Goal: Information Seeking & Learning: Check status

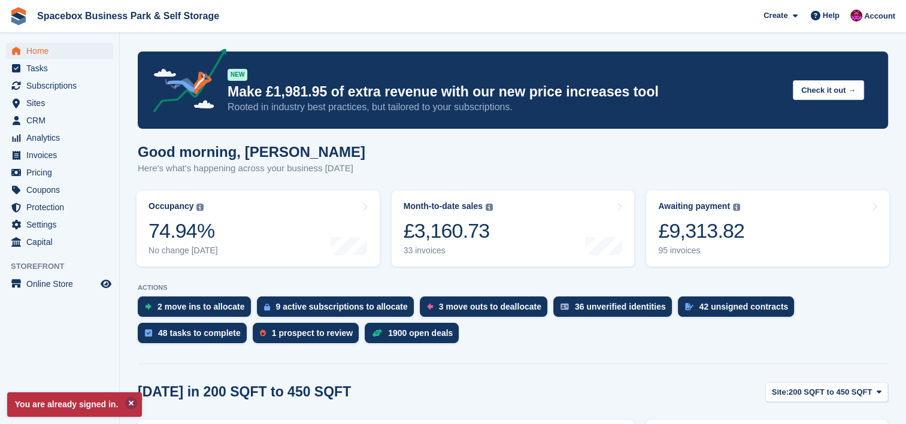
click at [127, 400] on button at bounding box center [131, 403] width 12 height 12
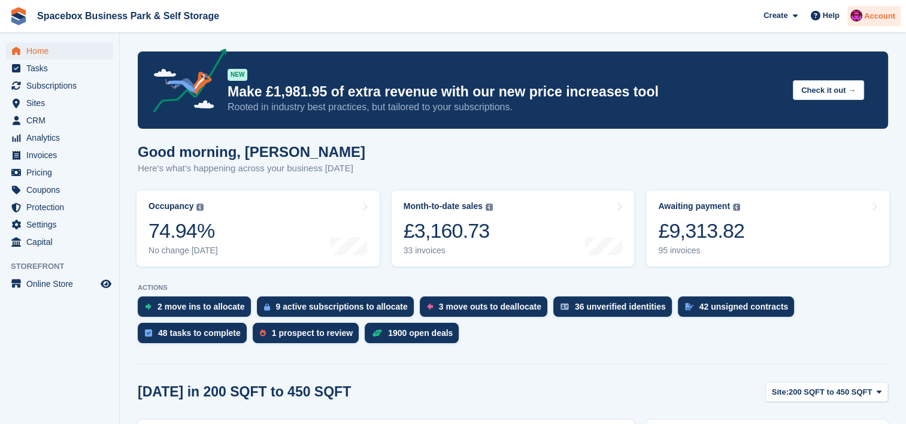
click at [862, 19] on img at bounding box center [856, 16] width 12 height 12
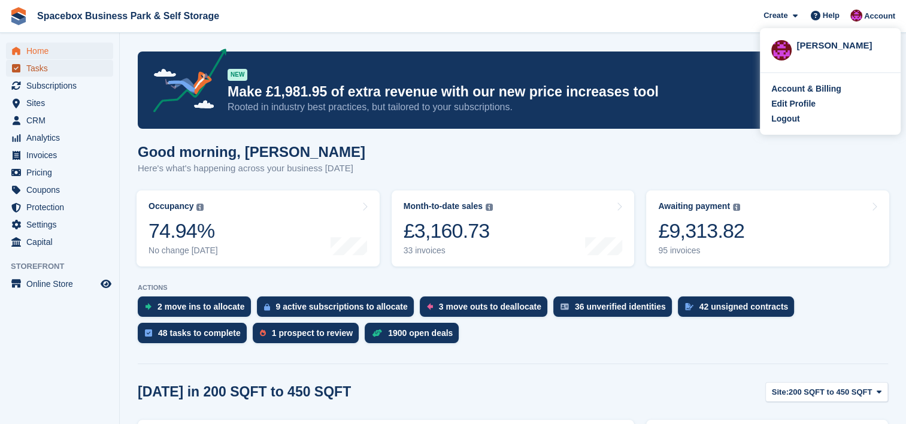
click at [65, 69] on span "Tasks" at bounding box center [62, 68] width 72 height 17
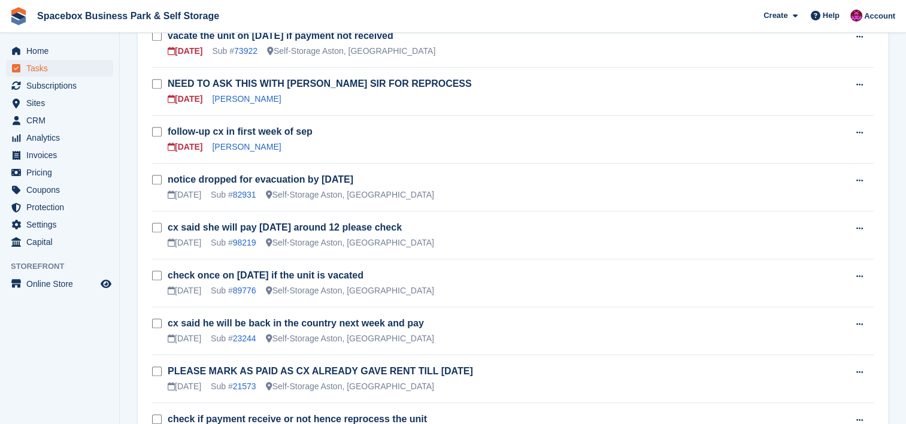
scroll to position [830, 0]
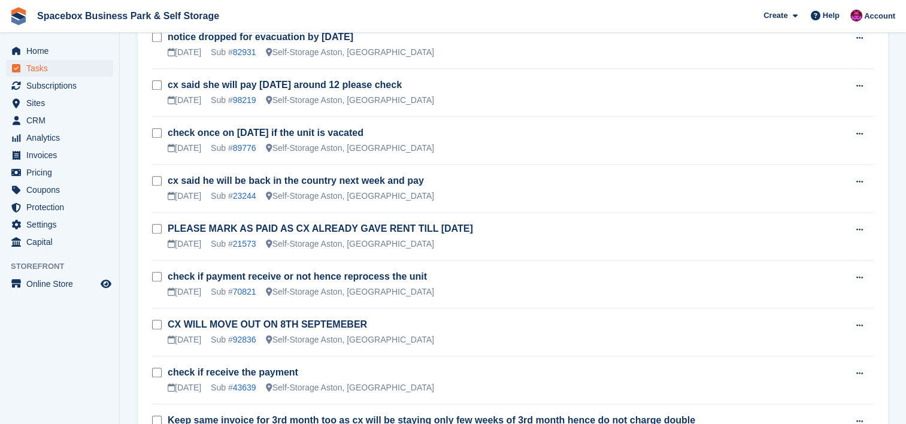
click at [295, 271] on link "check if payment receive or not hence reprocess the unit" at bounding box center [297, 276] width 259 height 10
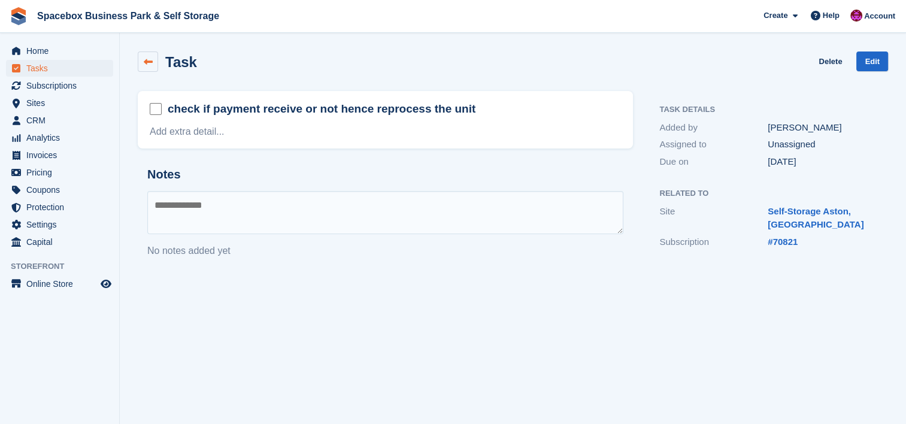
click at [147, 57] on icon at bounding box center [148, 61] width 9 height 9
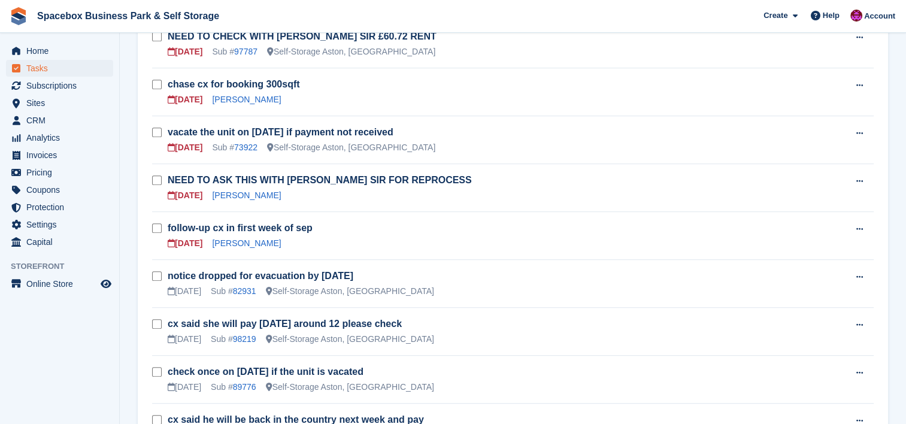
scroll to position [590, 0]
click at [25, 370] on aside "Home Tasks Subscriptions Subscriptions Subscriptions Contracts Price increases …" at bounding box center [59, 215] width 119 height 364
click at [34, 158] on span "Invoices" at bounding box center [62, 155] width 72 height 17
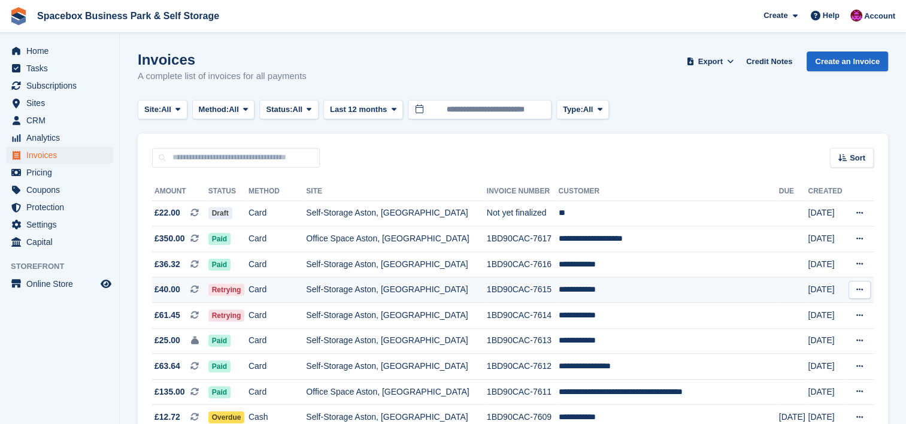
click at [510, 300] on td "1BD90CAC-7615" at bounding box center [523, 290] width 72 height 26
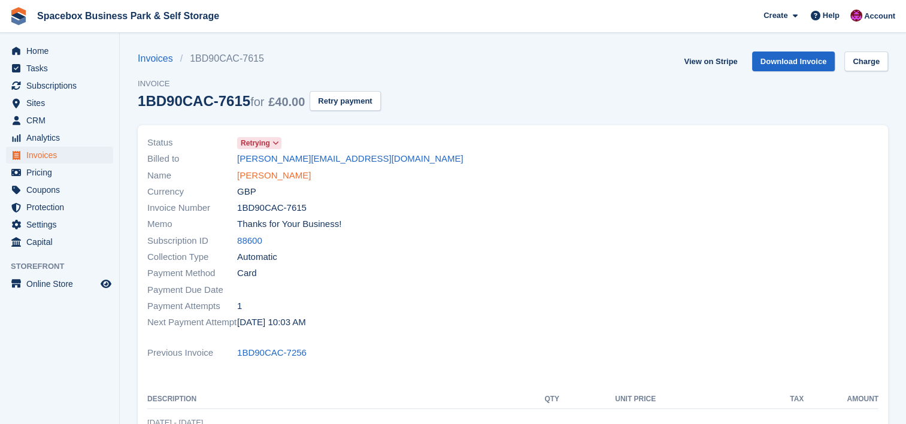
click at [261, 179] on link "Henry Rahlke" at bounding box center [274, 176] width 74 height 14
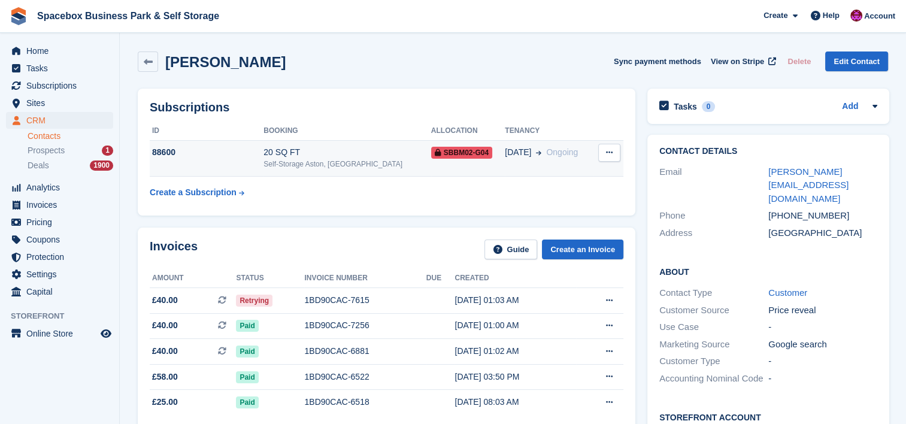
click at [316, 160] on div "Self-Storage Aston, [GEOGRAPHIC_DATA]" at bounding box center [346, 164] width 167 height 11
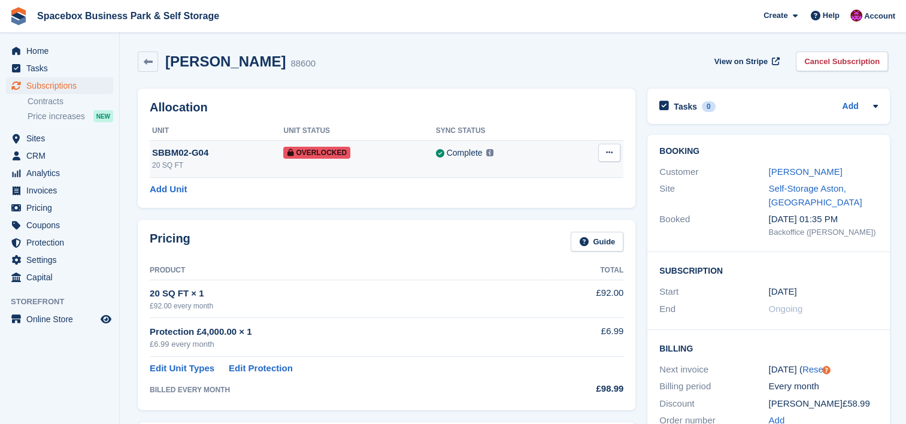
click at [259, 156] on div "SBBM02-G04" at bounding box center [217, 153] width 131 height 14
drag, startPoint x: 404, startPoint y: 4, endPoint x: 366, endPoint y: 31, distance: 46.0
click at [366, 31] on span "Spacebox Business Park & Self Storage Create Subscription Invoice Contact Deal …" at bounding box center [453, 16] width 906 height 32
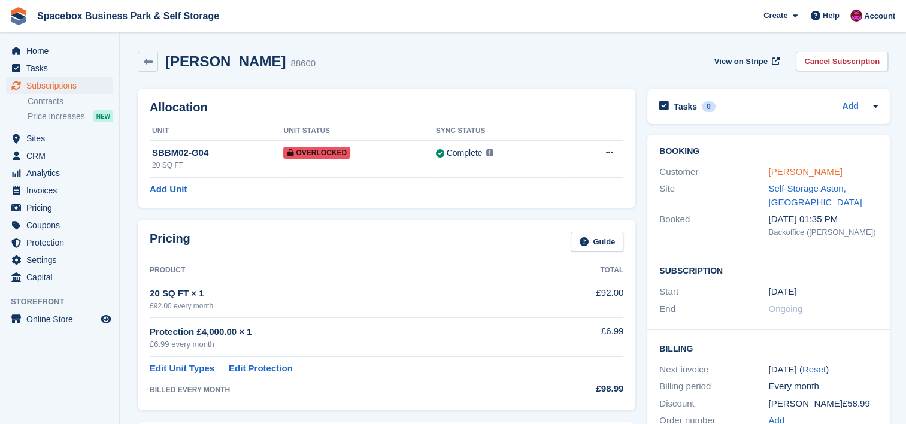
drag, startPoint x: 0, startPoint y: 0, endPoint x: 807, endPoint y: 172, distance: 825.2
click at [807, 172] on link "Henry Rahlke" at bounding box center [805, 171] width 74 height 10
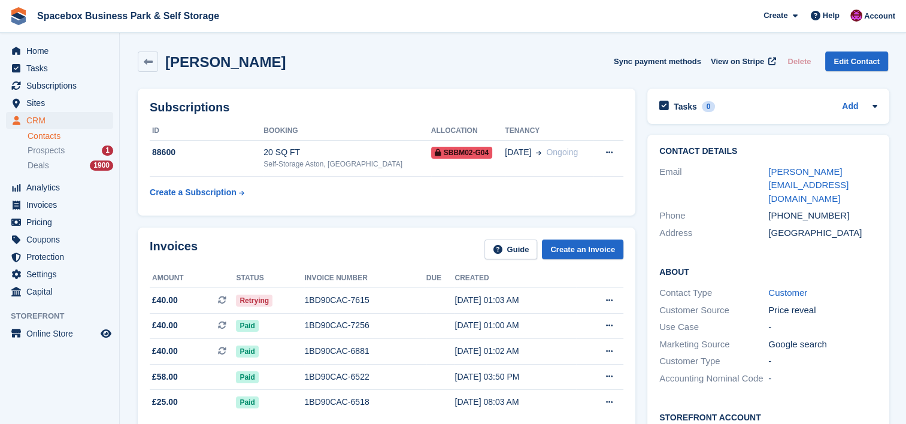
click at [252, 223] on div "Invoices Guide Create an Invoice Amount Status Invoice number Due Created £40.0…" at bounding box center [387, 344] width 510 height 244
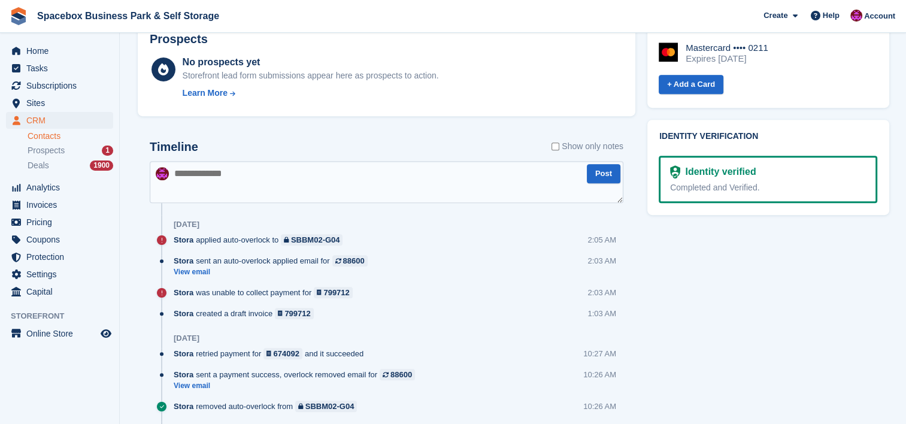
scroll to position [575, 0]
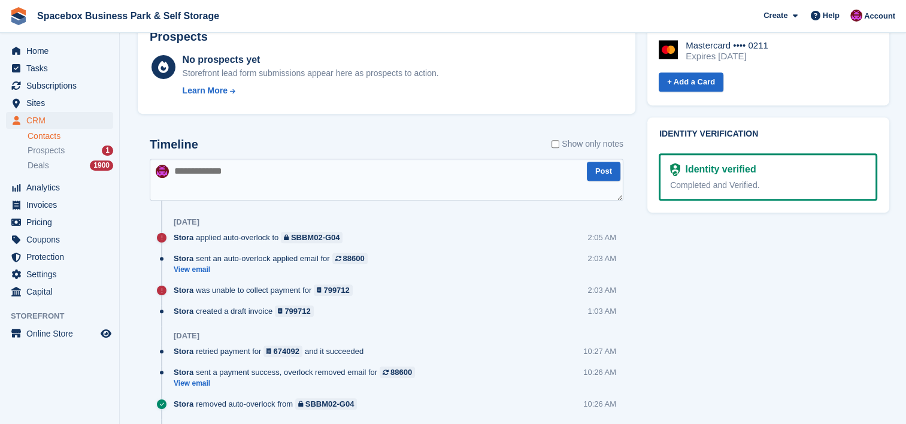
click at [276, 185] on textarea at bounding box center [387, 180] width 474 height 42
type textarea "*"
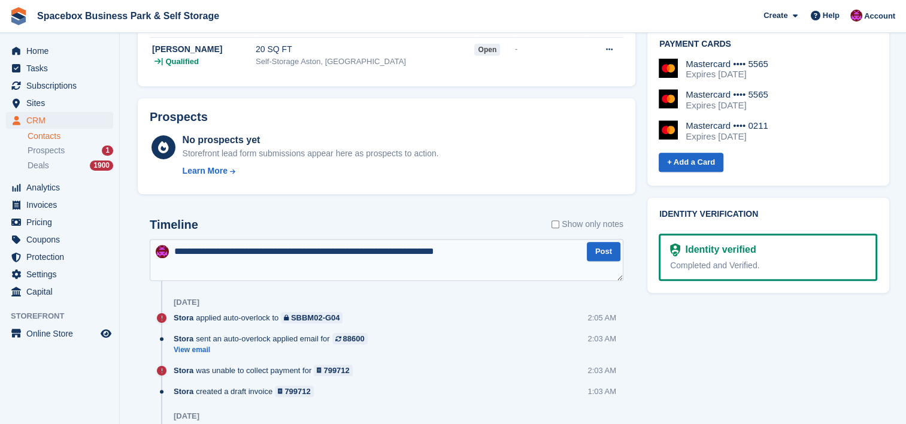
scroll to position [511, 0]
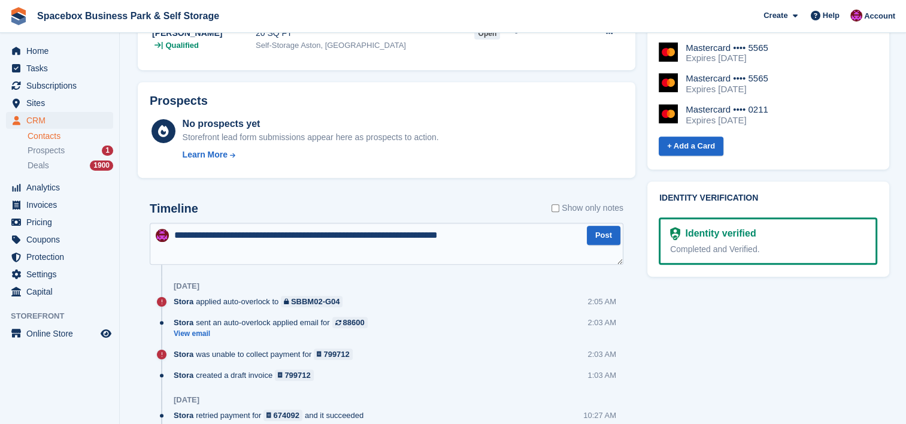
click at [275, 238] on textarea "**********" at bounding box center [387, 244] width 474 height 42
click at [175, 237] on textarea "**********" at bounding box center [387, 244] width 474 height 42
type textarea "**********"
click at [594, 239] on button "Post" at bounding box center [604, 236] width 34 height 20
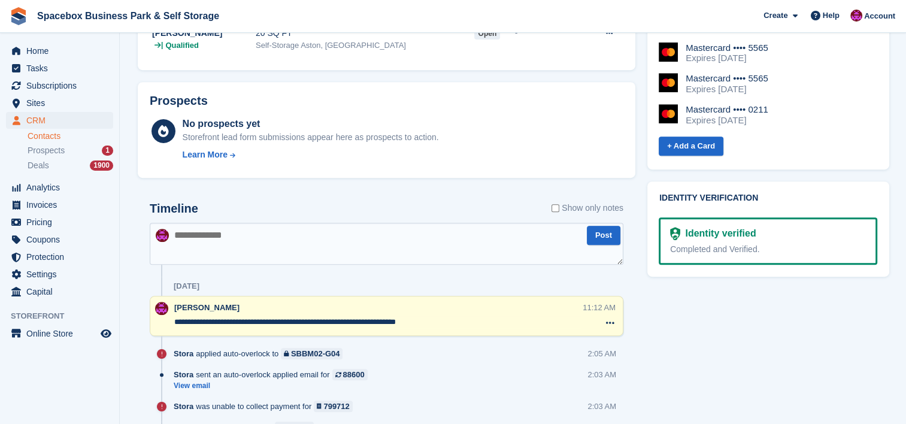
scroll to position [0, 0]
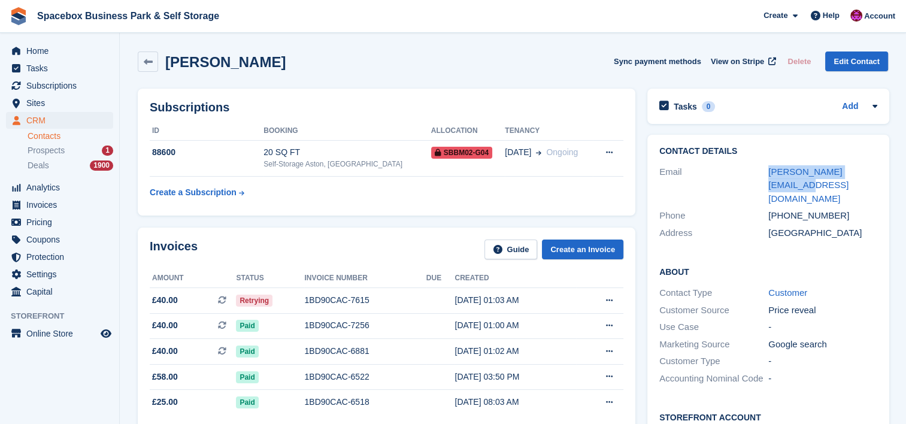
drag, startPoint x: 871, startPoint y: 169, endPoint x: 766, endPoint y: 179, distance: 105.9
click at [766, 179] on div "Email henry.rahlke@gmail.com" at bounding box center [768, 185] width 218 height 44
copy div "henry.rahlke@gmail.com"
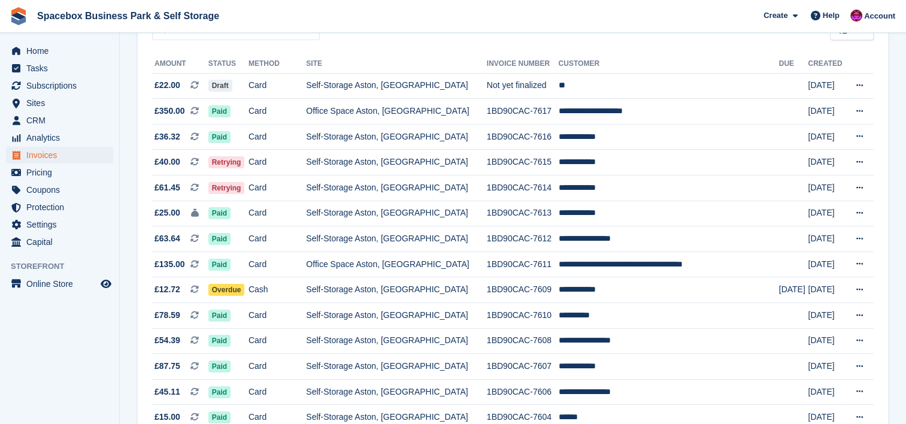
scroll to position [128, 0]
click at [516, 186] on td "1BD90CAC-7614" at bounding box center [523, 188] width 72 height 26
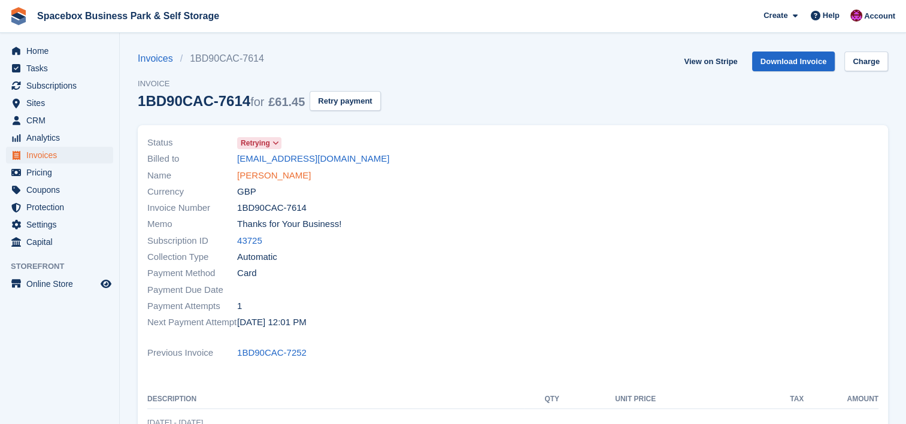
click at [281, 172] on link "[PERSON_NAME]" at bounding box center [274, 176] width 74 height 14
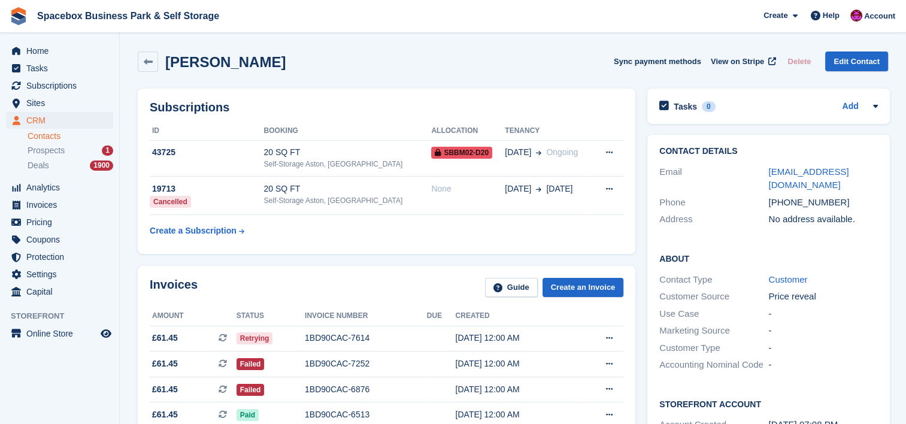
click at [620, 255] on div "Subscriptions ID Booking Allocation Tenancy 43725 20 SQ FT Self-Storage Aston, …" at bounding box center [387, 171] width 510 height 177
click at [321, 164] on div "Self-Storage Aston, [GEOGRAPHIC_DATA]" at bounding box center [348, 164] width 168 height 11
click at [335, 147] on div "20 SQ FT" at bounding box center [348, 152] width 168 height 13
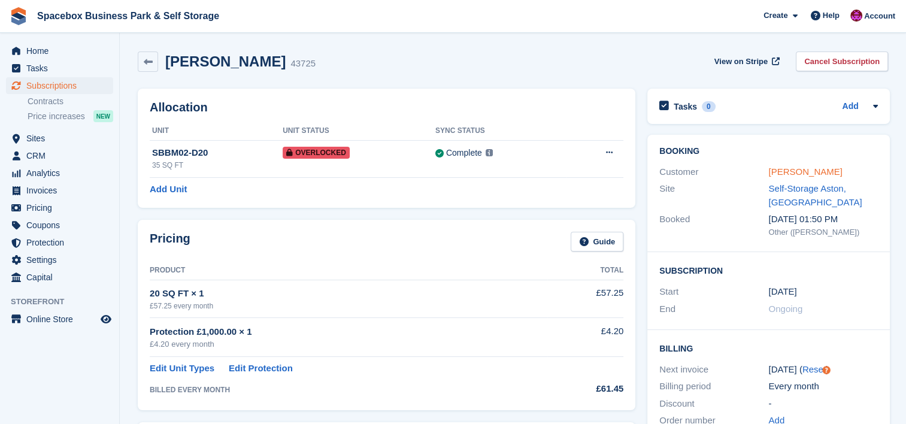
click at [807, 174] on link "Mohamed Yigo" at bounding box center [805, 171] width 74 height 10
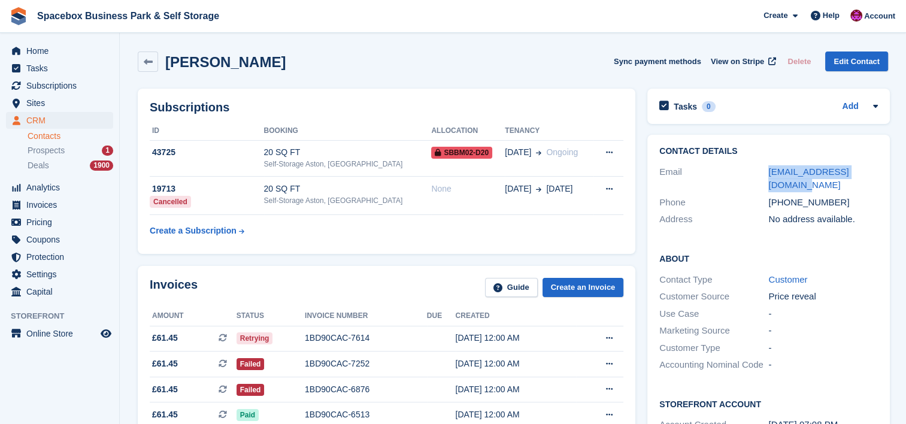
drag, startPoint x: 790, startPoint y: 189, endPoint x: 762, endPoint y: 163, distance: 39.0
click at [762, 163] on div "Email mohamedyigo27@gmail.com" at bounding box center [768, 178] width 218 height 31
copy div "mohamedyigo27@gmail.com"
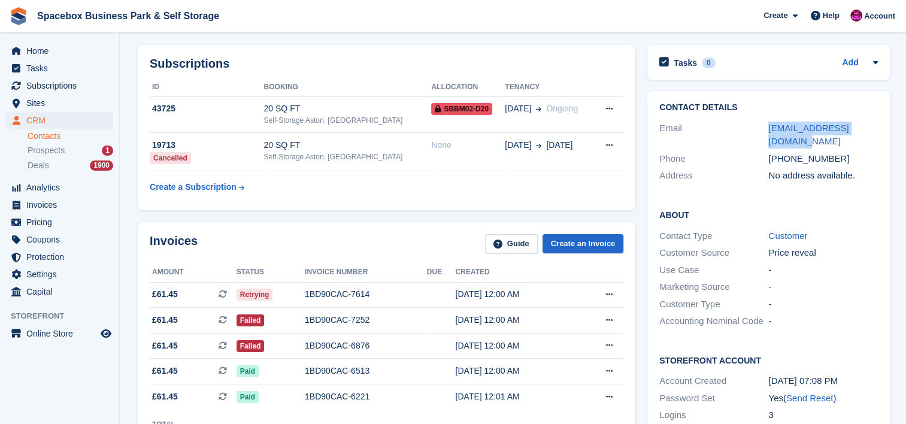
scroll to position [48, 0]
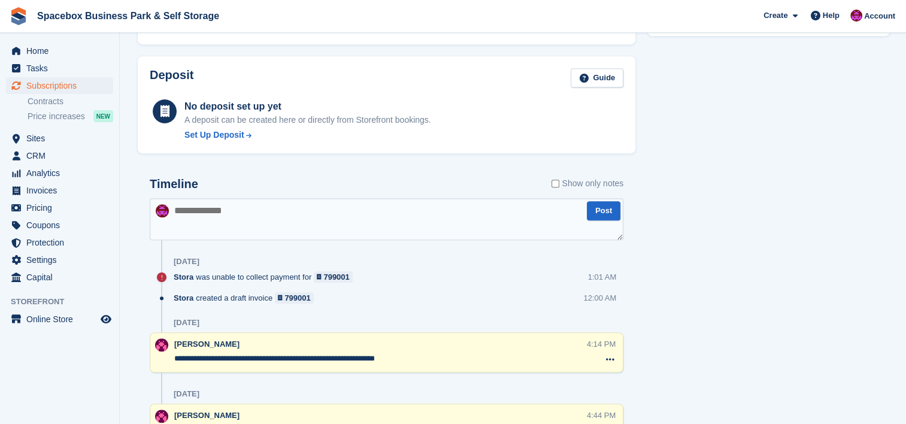
scroll to position [623, 0]
click at [279, 220] on textarea at bounding box center [387, 219] width 474 height 42
drag, startPoint x: 428, startPoint y: 358, endPoint x: 175, endPoint y: 362, distance: 253.3
click at [175, 362] on textarea "**********" at bounding box center [380, 359] width 413 height 12
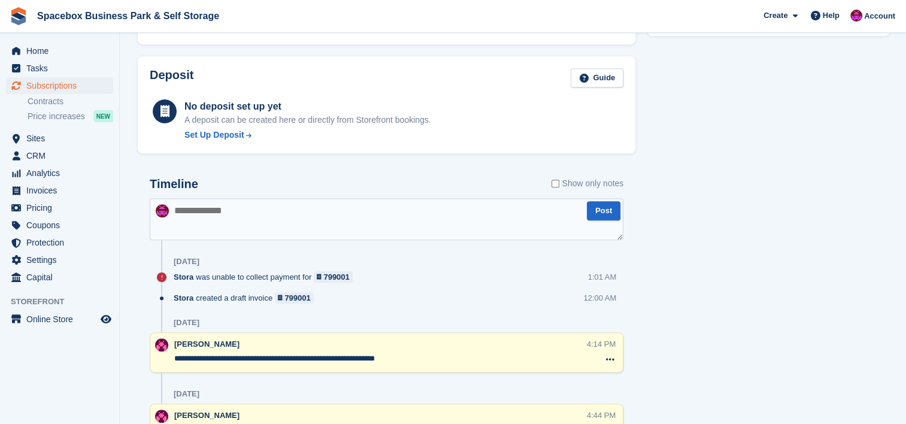
click at [264, 210] on textarea at bounding box center [387, 219] width 474 height 42
paste textarea "**********"
click at [303, 219] on textarea "**********" at bounding box center [387, 219] width 474 height 42
click at [407, 209] on textarea "**********" at bounding box center [387, 219] width 474 height 42
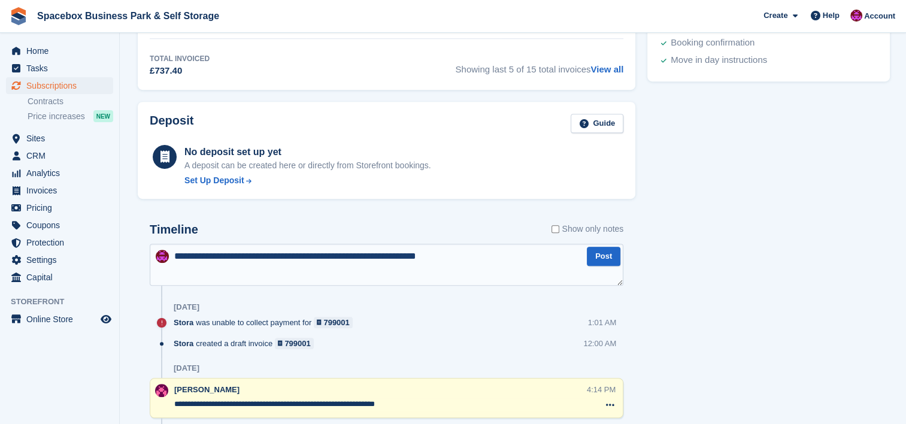
scroll to position [638, 0]
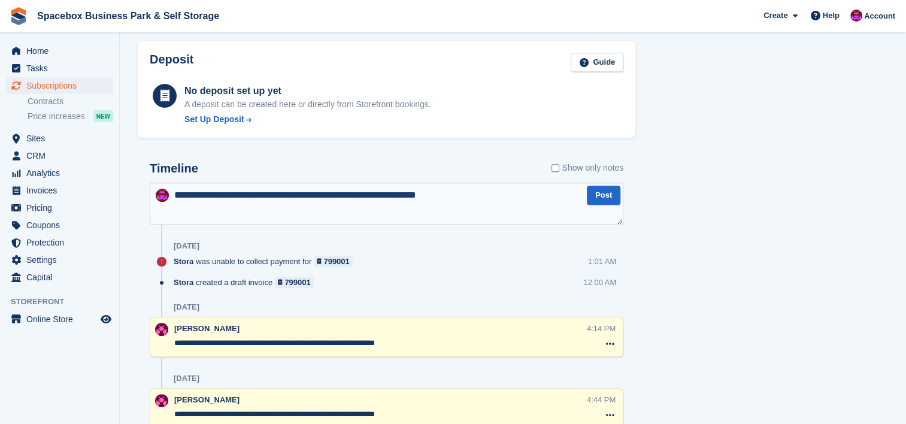
type textarea "**********"
click at [72, 90] on span "Subscriptions" at bounding box center [62, 85] width 72 height 17
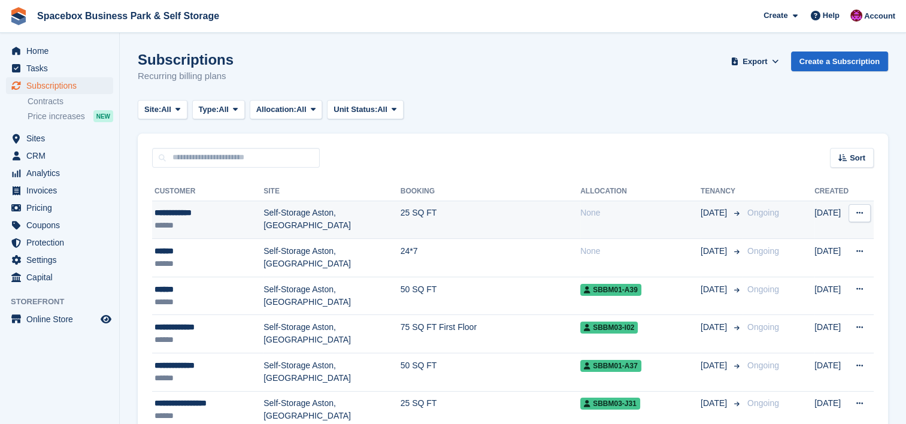
click at [294, 216] on td "Self-Storage Aston, [GEOGRAPHIC_DATA]" at bounding box center [331, 220] width 137 height 38
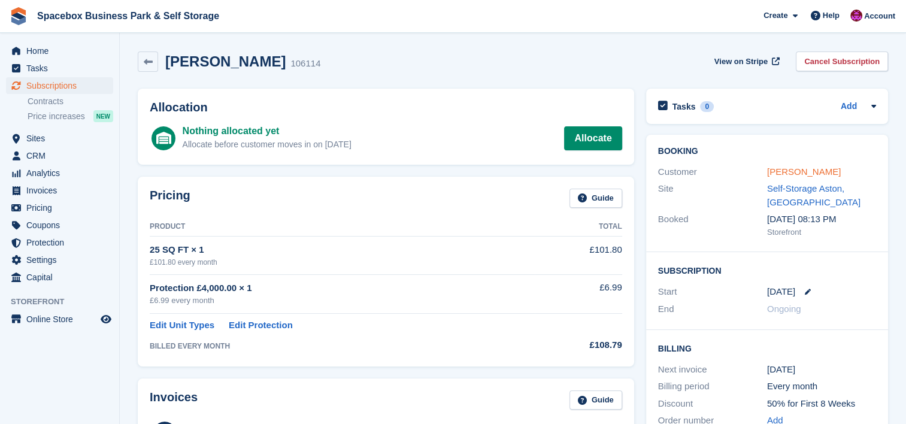
click at [778, 175] on link "[PERSON_NAME]" at bounding box center [804, 171] width 74 height 10
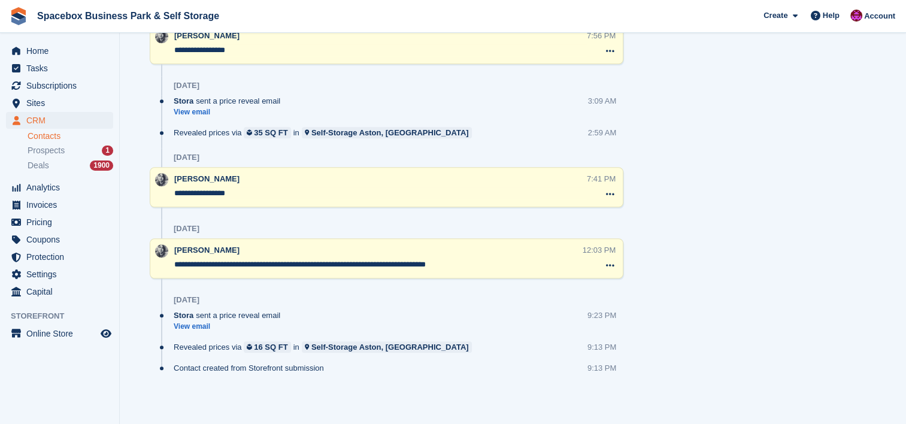
scroll to position [1007, 0]
click at [57, 97] on span "Sites" at bounding box center [62, 103] width 72 height 17
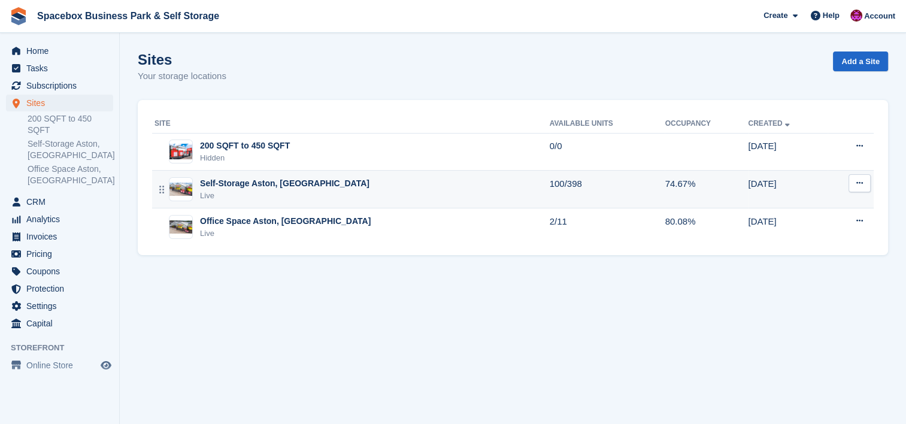
click at [329, 187] on div "Self-Storage Aston, [GEOGRAPHIC_DATA] Live" at bounding box center [351, 189] width 395 height 25
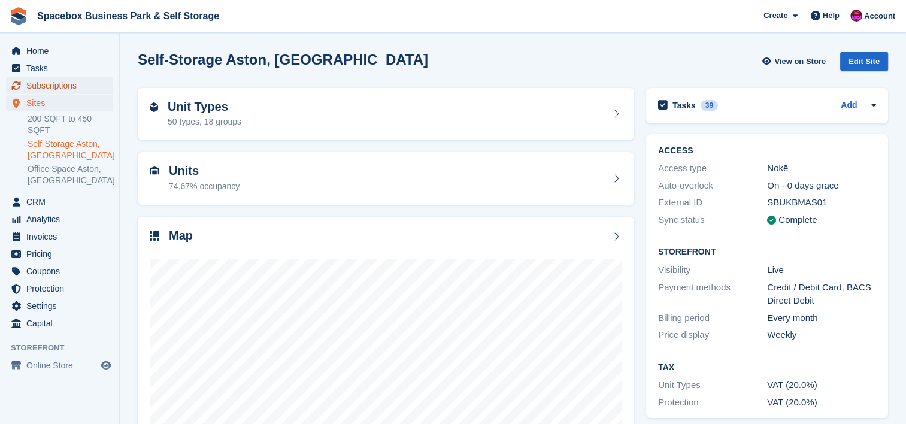
click at [54, 88] on span "Subscriptions" at bounding box center [62, 85] width 72 height 17
click at [65, 84] on span "Subscriptions" at bounding box center [62, 85] width 72 height 17
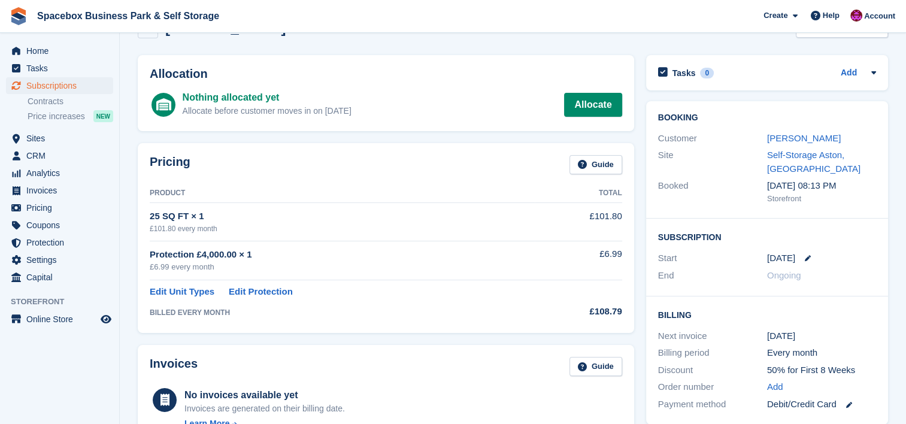
scroll to position [32, 0]
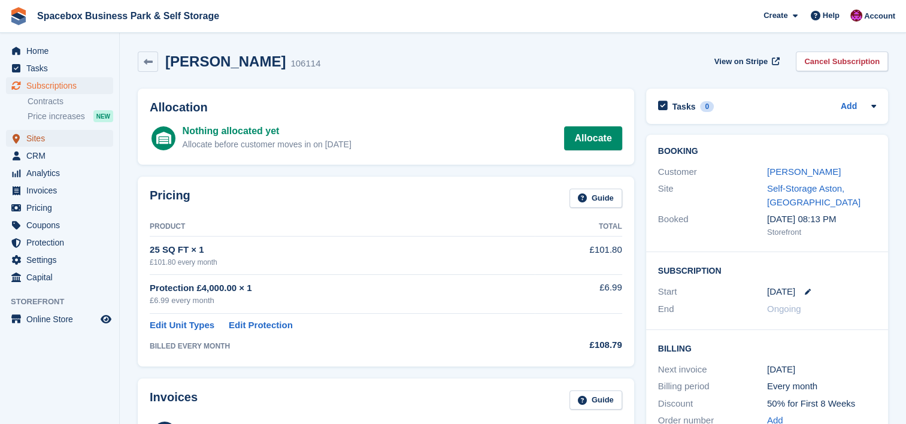
click at [57, 142] on span "Sites" at bounding box center [62, 138] width 72 height 17
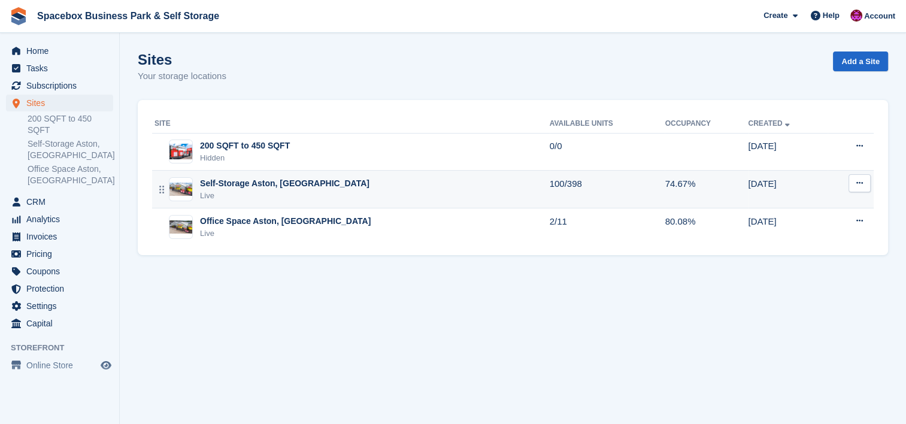
click at [269, 193] on div "Live" at bounding box center [284, 196] width 169 height 12
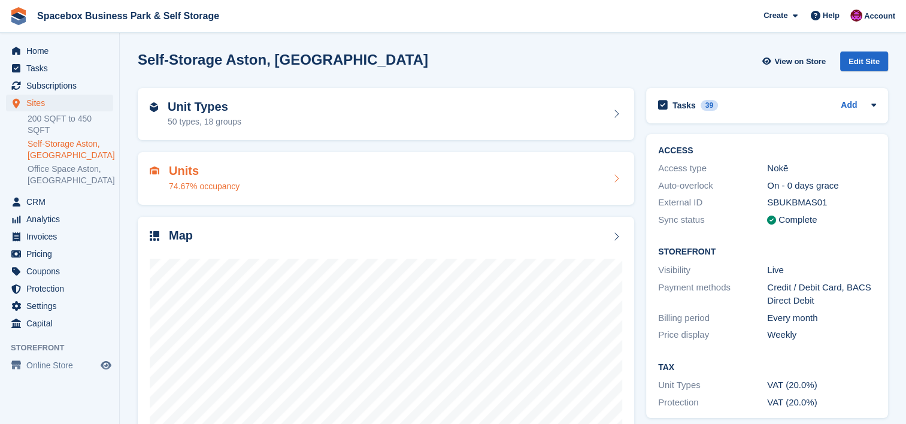
click at [459, 183] on div "Units 74.67% occupancy" at bounding box center [386, 178] width 472 height 29
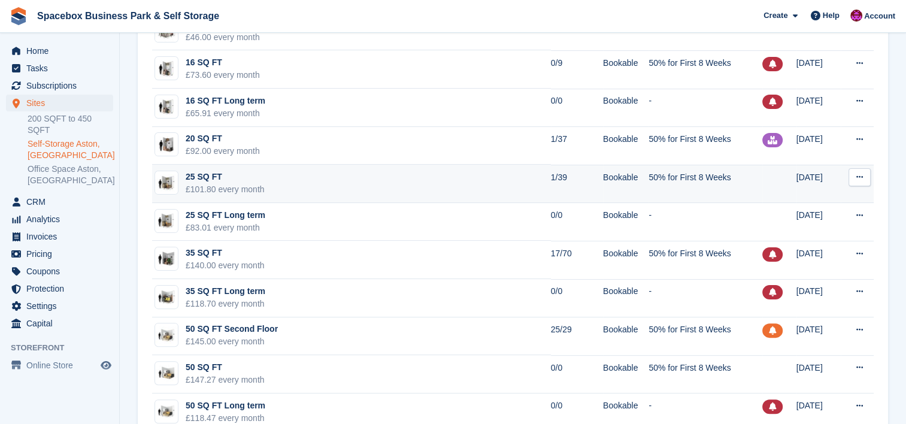
scroll to position [271, 0]
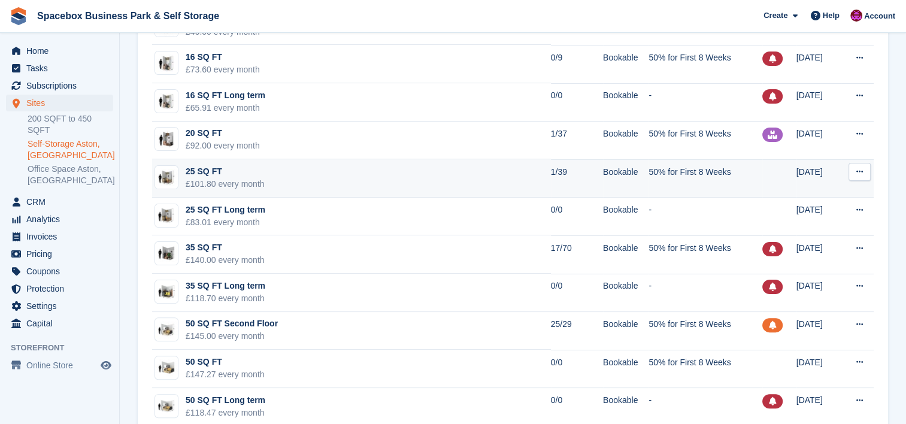
click at [530, 172] on td "25 SQ FT £101.80 every month" at bounding box center [351, 178] width 399 height 38
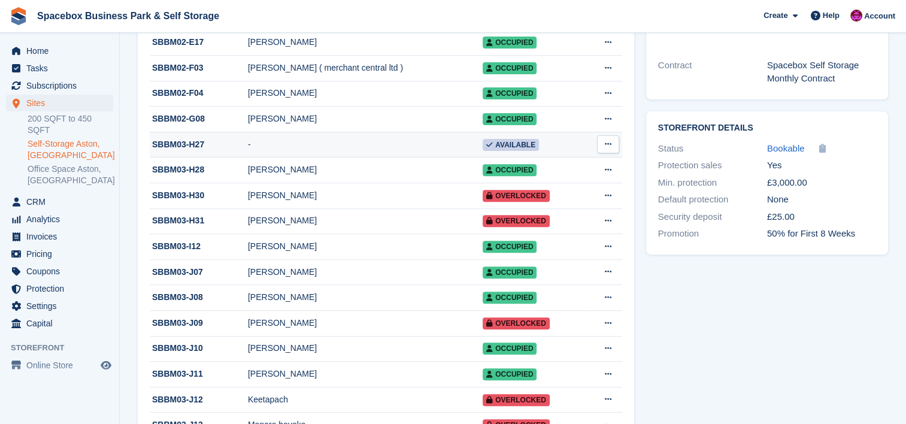
scroll to position [383, 0]
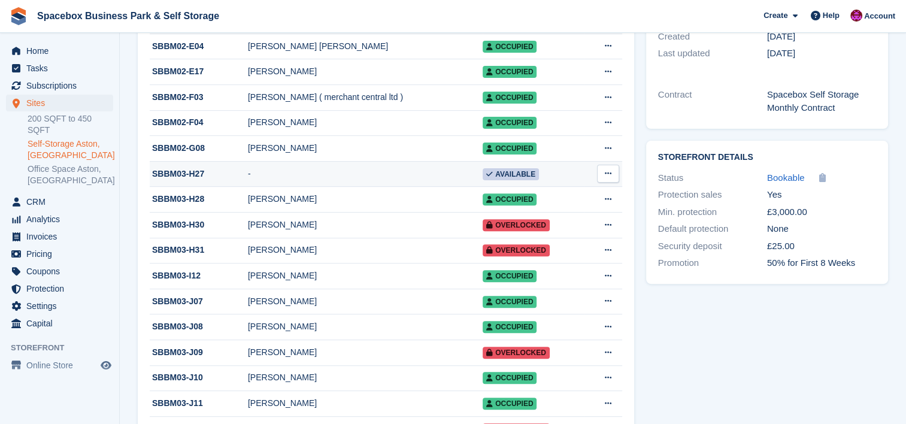
click at [377, 178] on td "-" at bounding box center [365, 174] width 235 height 26
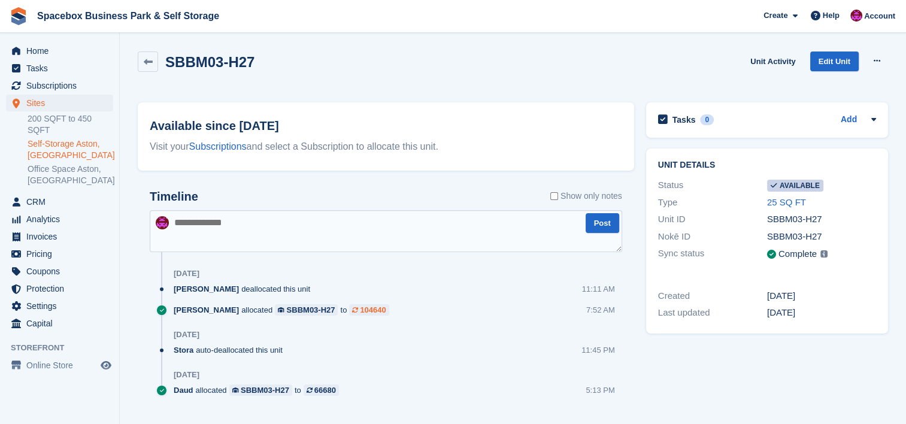
click at [371, 311] on div "104640" at bounding box center [373, 309] width 26 height 11
click at [374, 312] on div "104640" at bounding box center [373, 309] width 26 height 11
click at [54, 101] on span "Sites" at bounding box center [62, 103] width 72 height 17
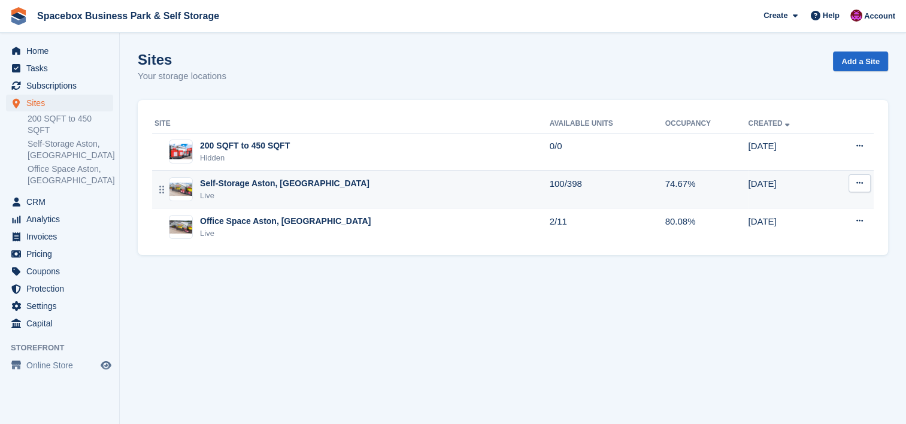
click at [209, 192] on div "Live" at bounding box center [284, 196] width 169 height 12
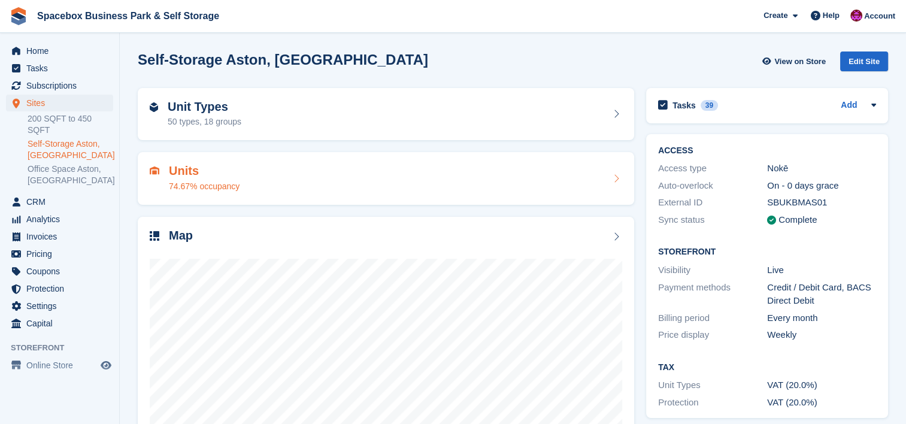
click at [263, 185] on div "Units 74.67% occupancy" at bounding box center [386, 178] width 472 height 29
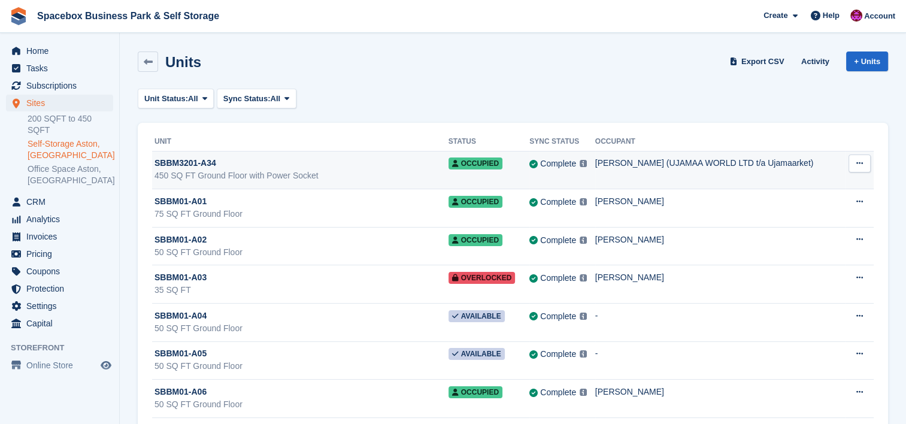
scroll to position [7489, 0]
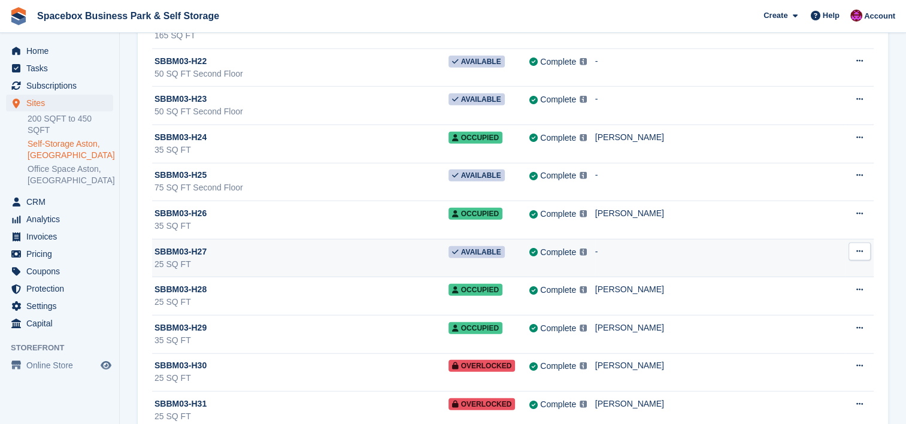
click at [352, 245] on div "SBBM03-H27" at bounding box center [301, 251] width 294 height 13
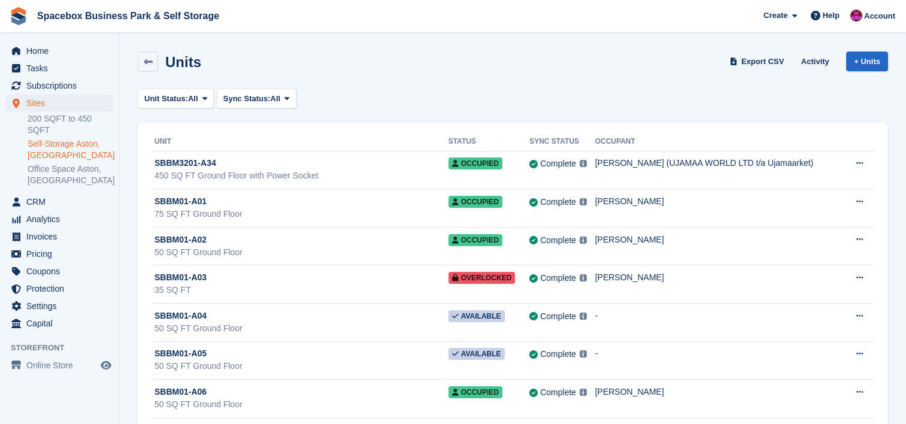
scroll to position [7488, 0]
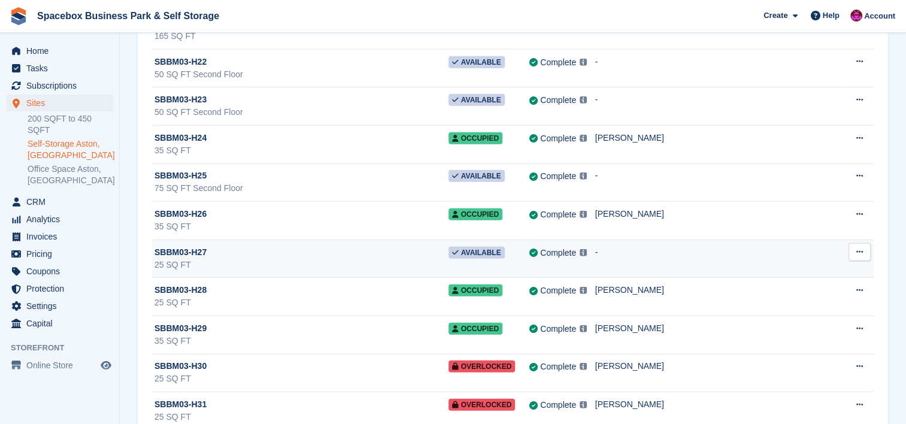
click at [862, 248] on icon at bounding box center [859, 252] width 7 height 8
click at [843, 283] on p "Unit activity" at bounding box center [813, 291] width 104 height 16
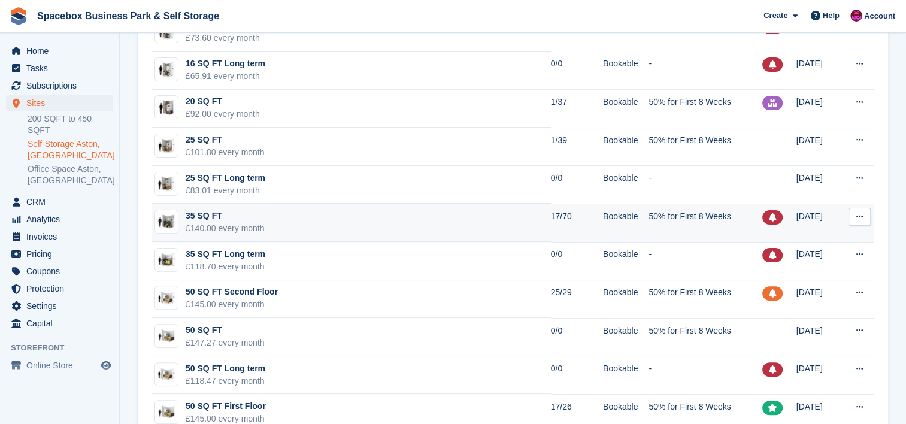
scroll to position [335, 0]
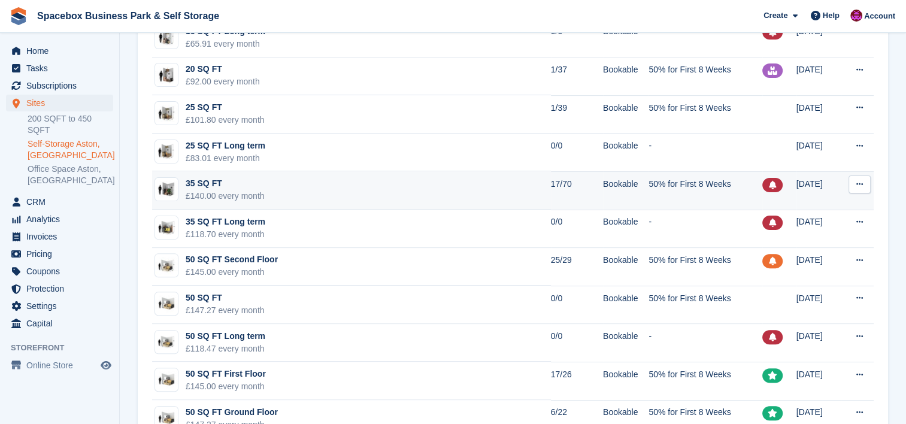
click at [510, 193] on td "35 SQ FT £140.00 every month" at bounding box center [351, 190] width 399 height 38
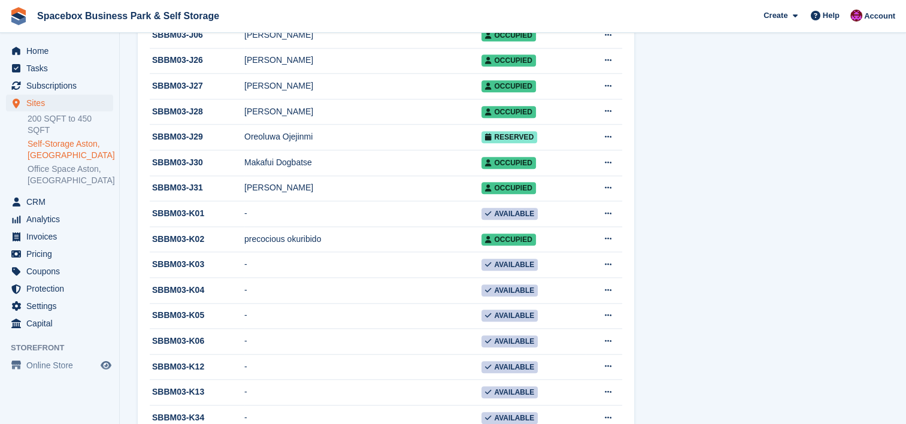
scroll to position [1261, 0]
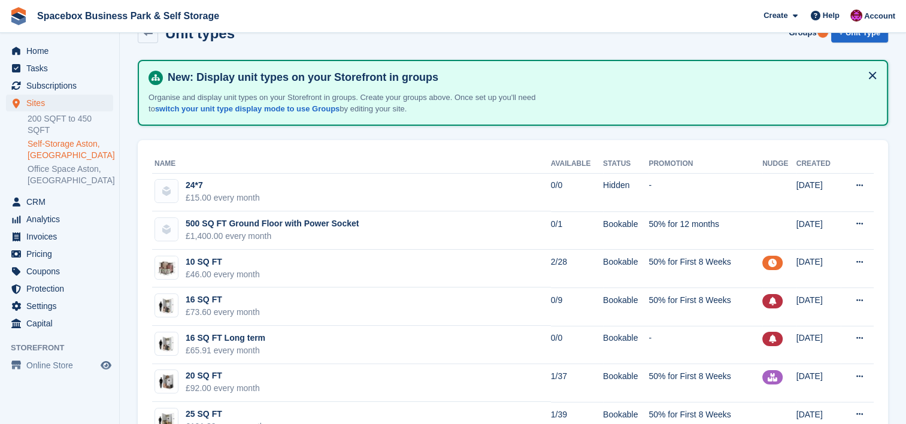
scroll to position [175, 0]
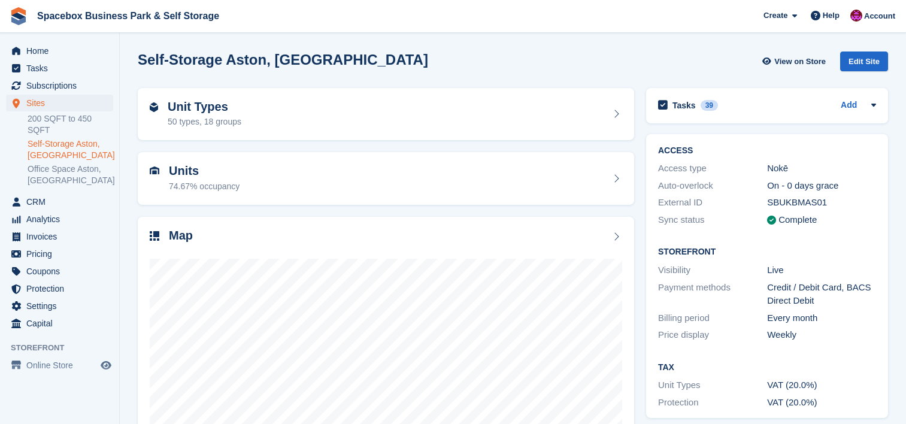
click at [612, 180] on icon at bounding box center [616, 179] width 12 height 10
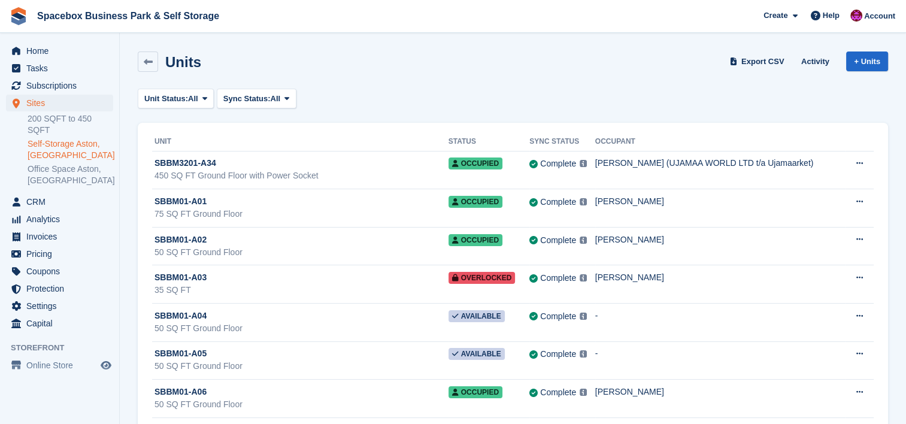
scroll to position [10336, 0]
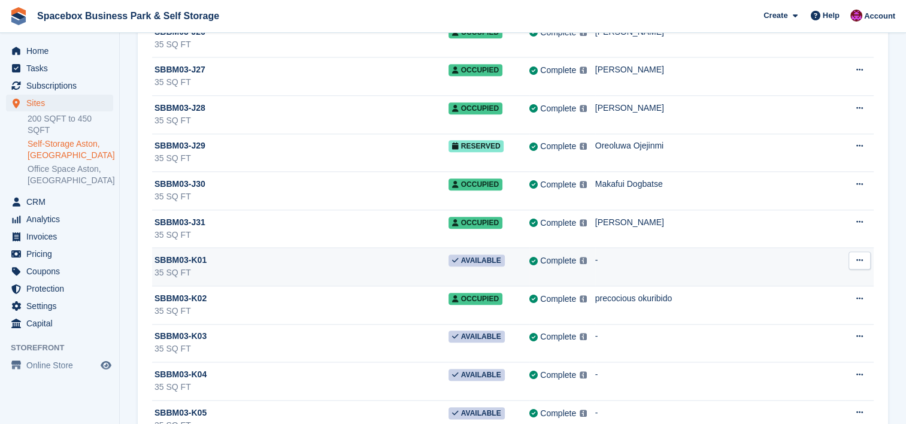
click at [853, 251] on button at bounding box center [859, 260] width 22 height 18
click at [833, 292] on p "Unit activity" at bounding box center [813, 300] width 104 height 16
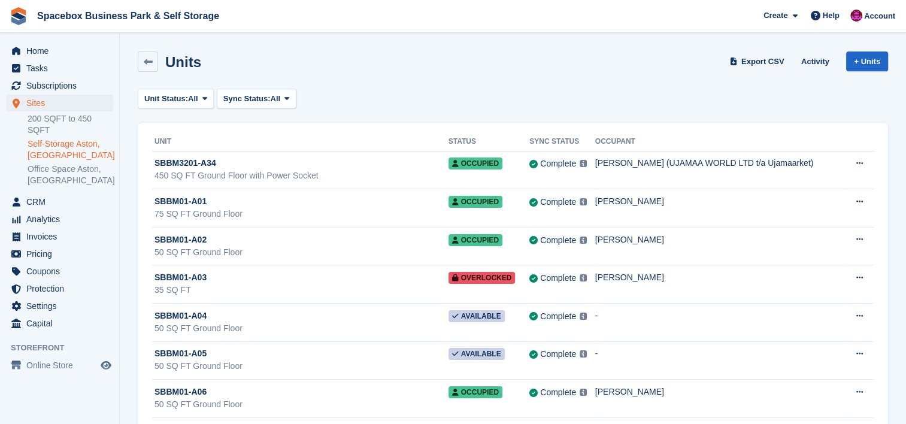
scroll to position [10336, 0]
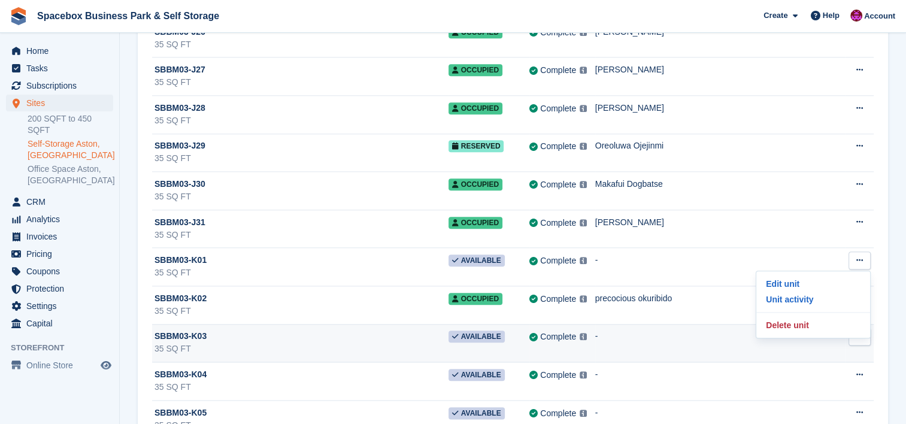
click at [705, 324] on td "-" at bounding box center [720, 343] width 250 height 38
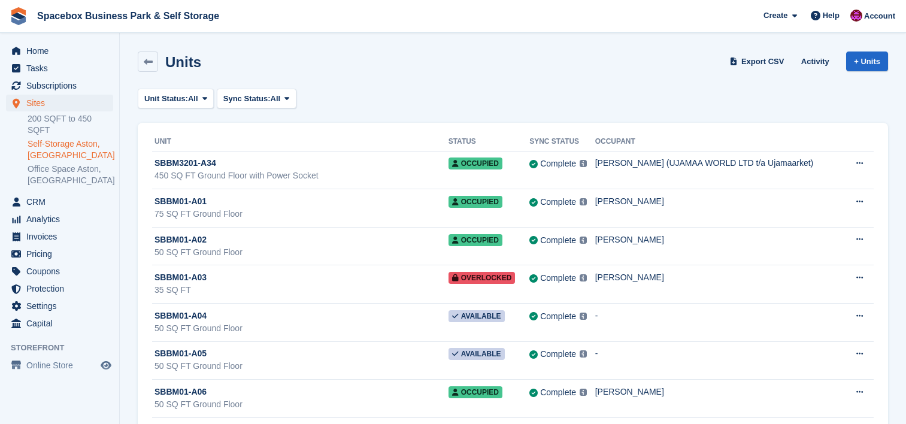
drag, startPoint x: 0, startPoint y: 0, endPoint x: 860, endPoint y: 306, distance: 913.2
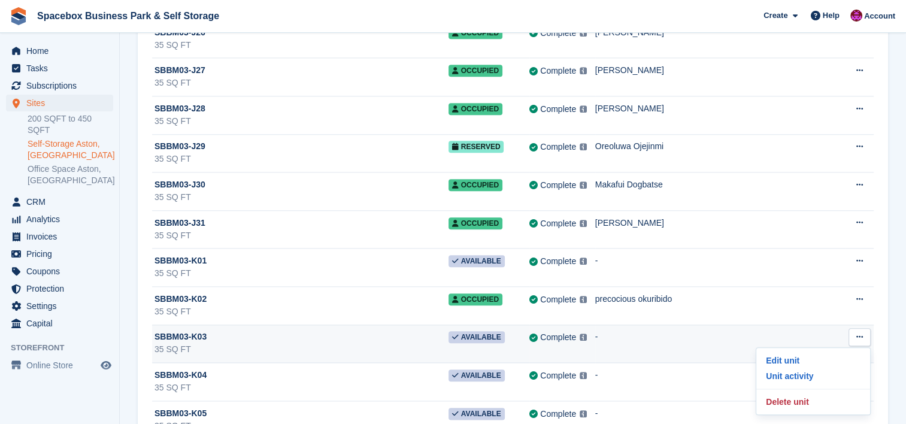
scroll to position [10335, 0]
click at [817, 368] on p "Unit activity" at bounding box center [813, 376] width 104 height 16
